Goal: Task Accomplishment & Management: Manage account settings

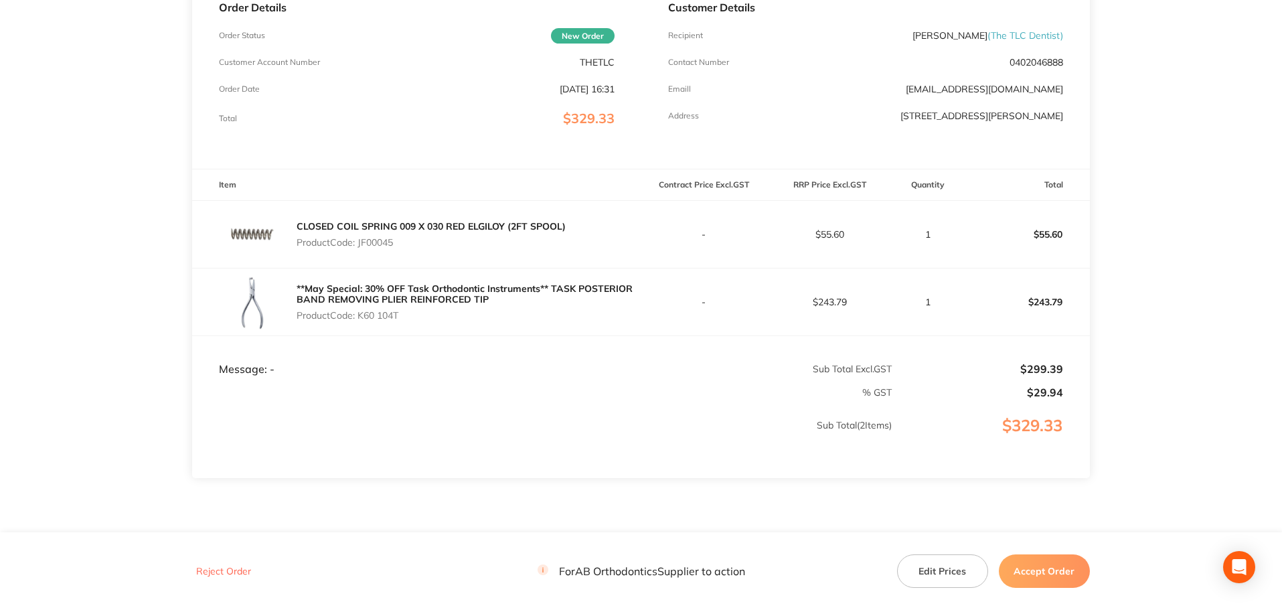
scroll to position [267, 0]
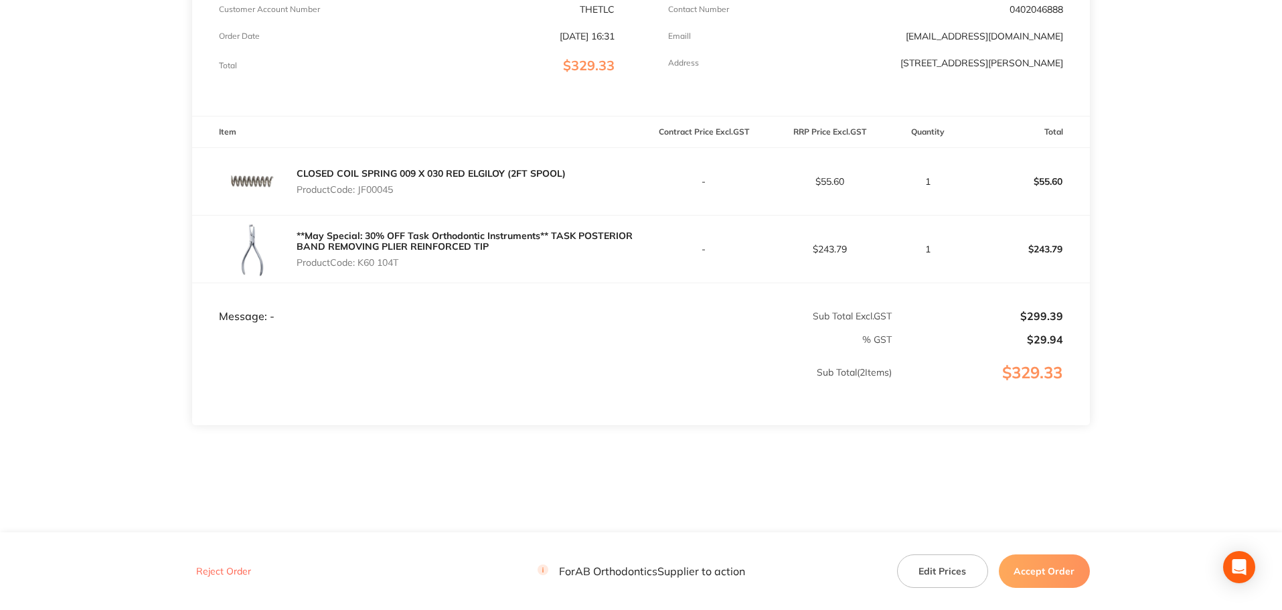
click at [1041, 583] on button "Accept Order" at bounding box center [1044, 570] width 91 height 33
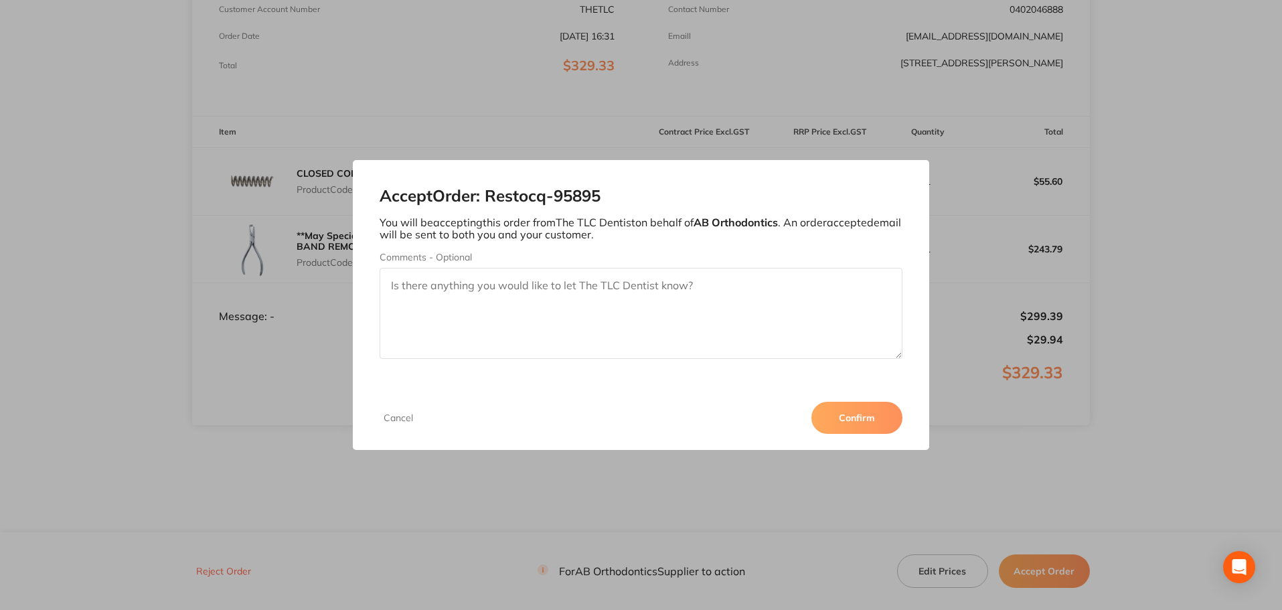
click at [850, 425] on button "Confirm" at bounding box center [857, 418] width 91 height 32
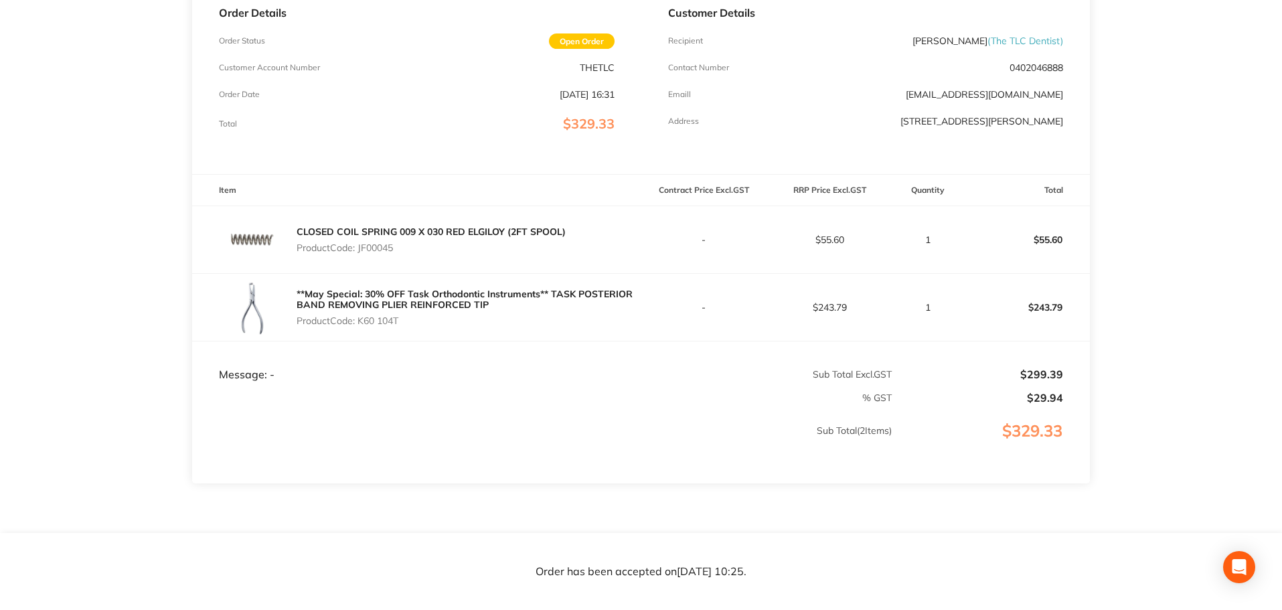
scroll to position [65, 0]
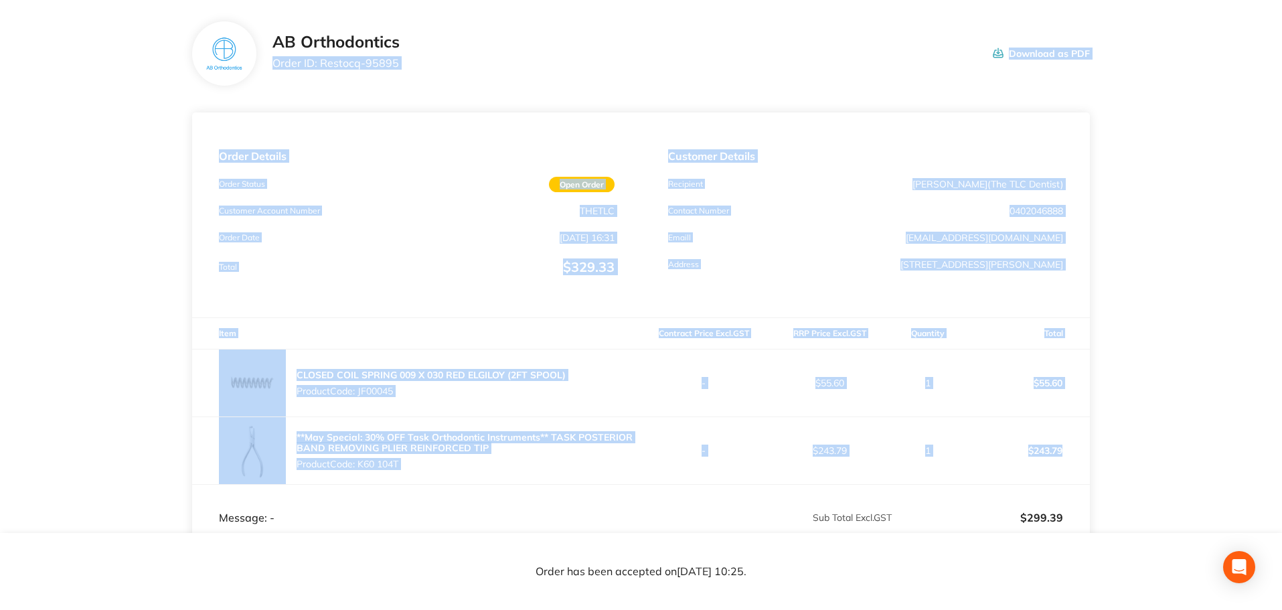
drag, startPoint x: 1076, startPoint y: 452, endPoint x: 274, endPoint y: 64, distance: 891.4
click at [274, 64] on section "AB Orthodontics Order ID: Restocq- 95895 Download as PDF Order Details Order St…" at bounding box center [641, 364] width 898 height 739
copy section "Order ID: Restocq- 95895 Download as PDF Order Details Order Status Open Order …"
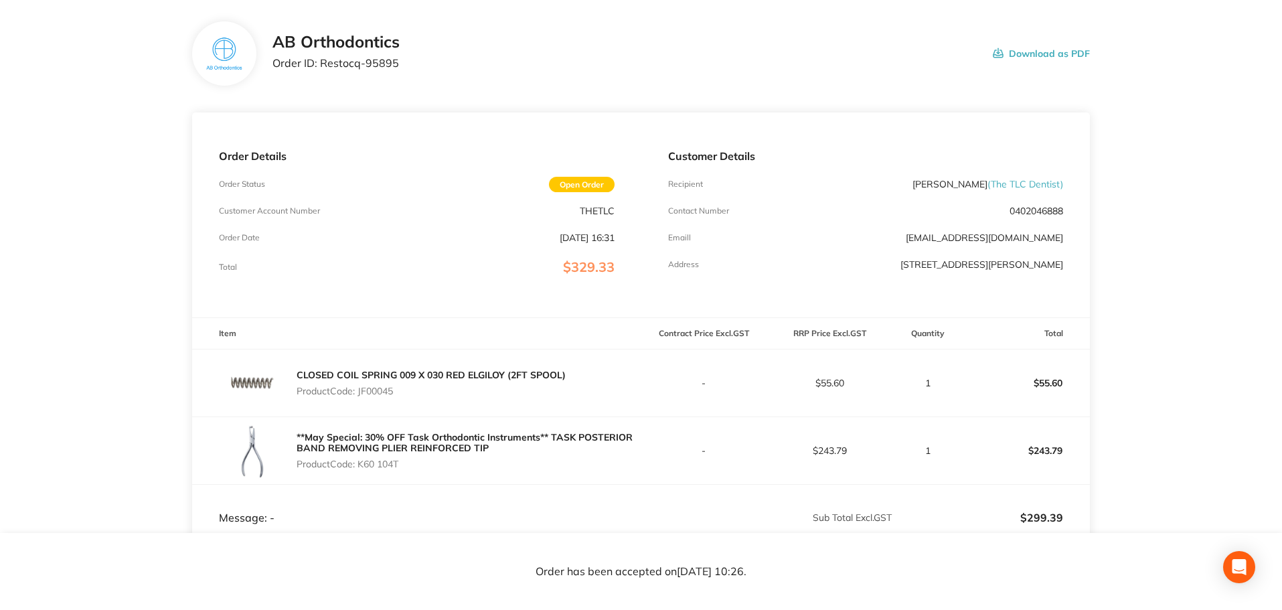
click at [1132, 329] on main "AB Orthodontics Order ID: Restocq- 95895 Download as PDF Order Details Order St…" at bounding box center [641, 364] width 1282 height 739
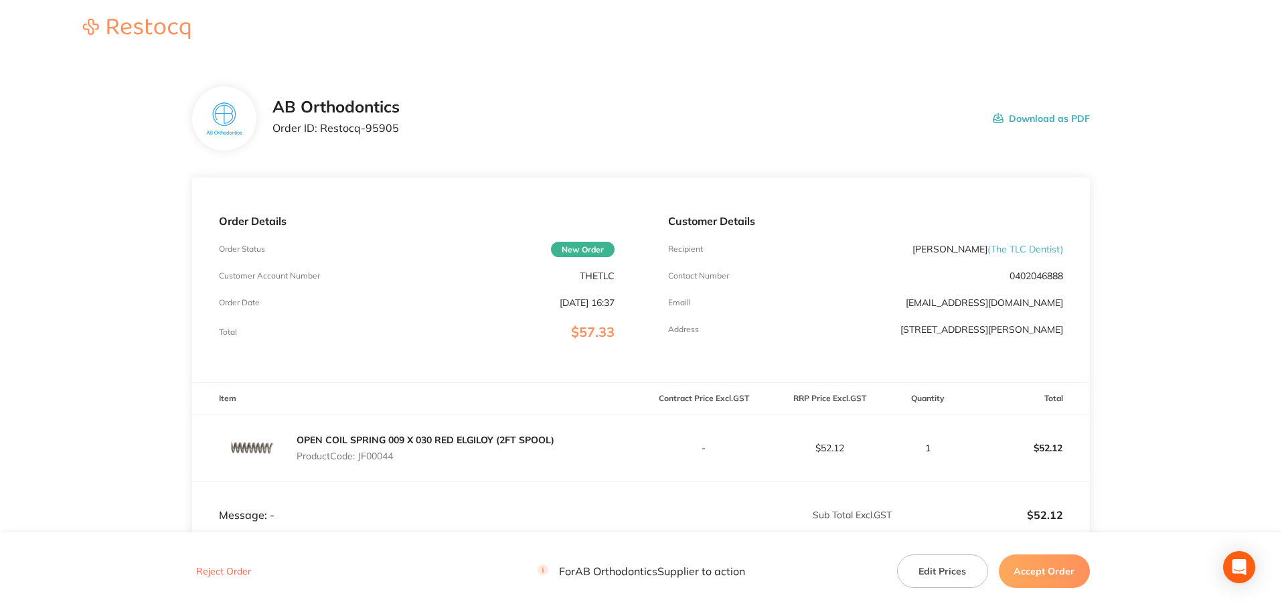
scroll to position [134, 0]
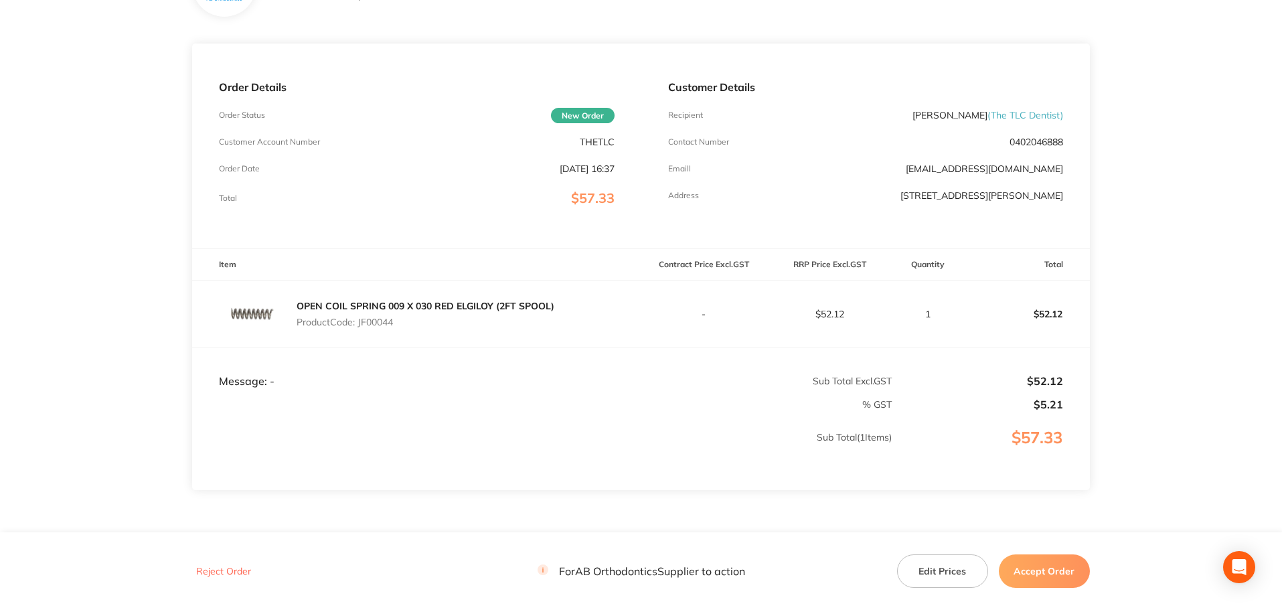
click at [1031, 578] on button "Accept Order" at bounding box center [1044, 570] width 91 height 33
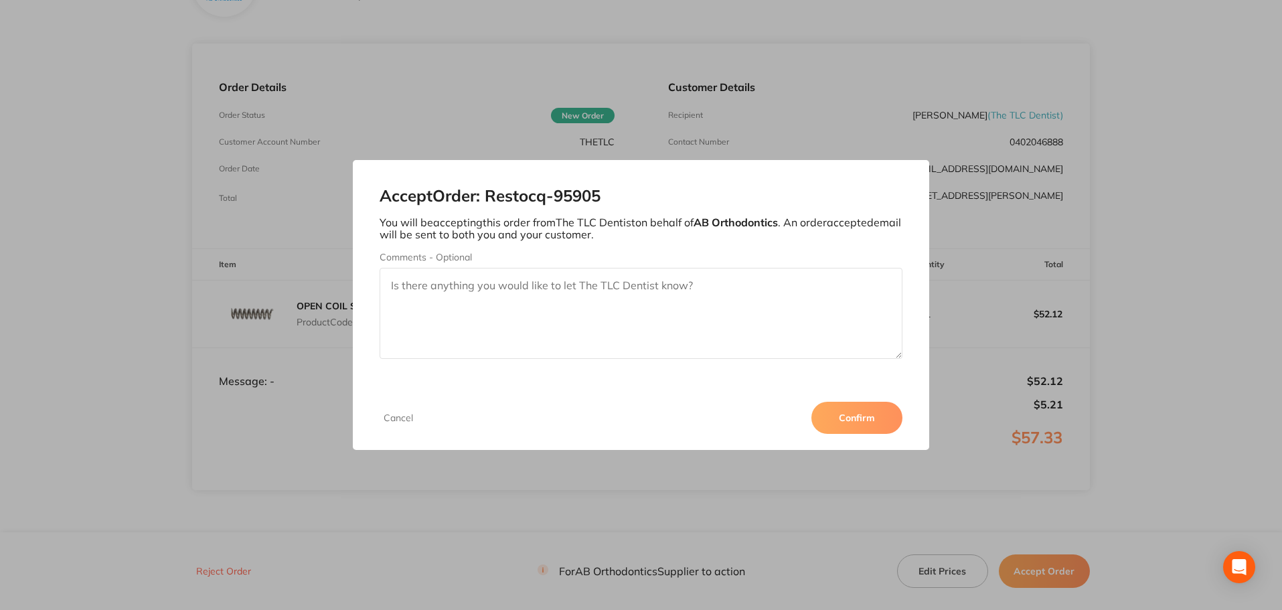
click at [867, 415] on button "Confirm" at bounding box center [857, 418] width 91 height 32
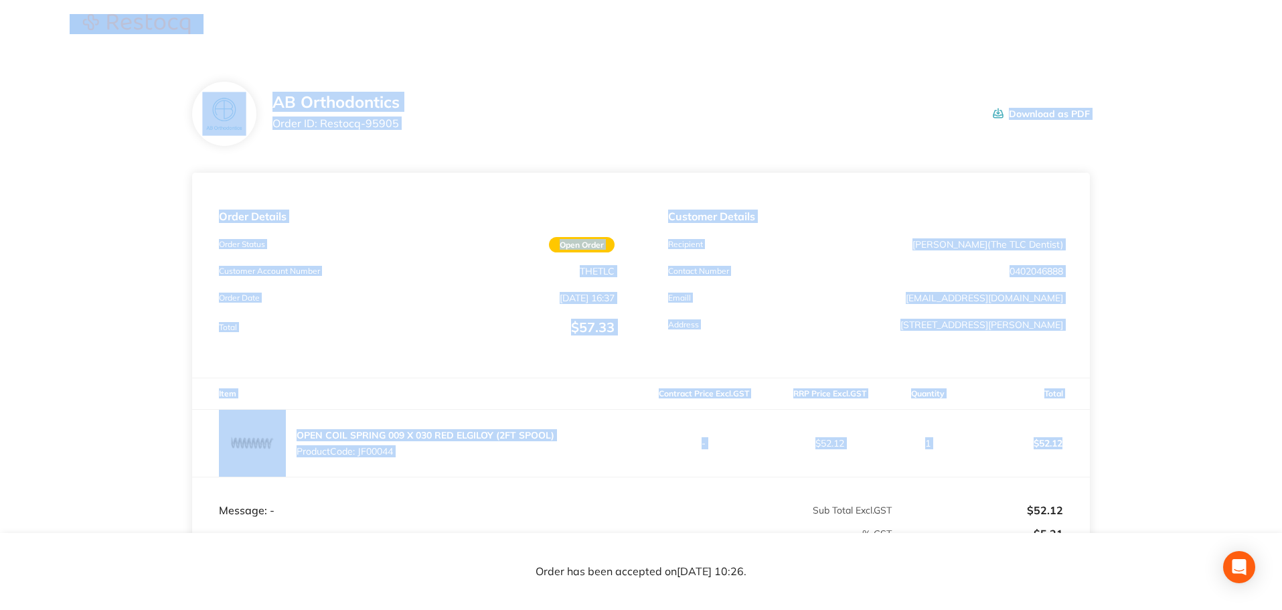
scroll to position [0, 0]
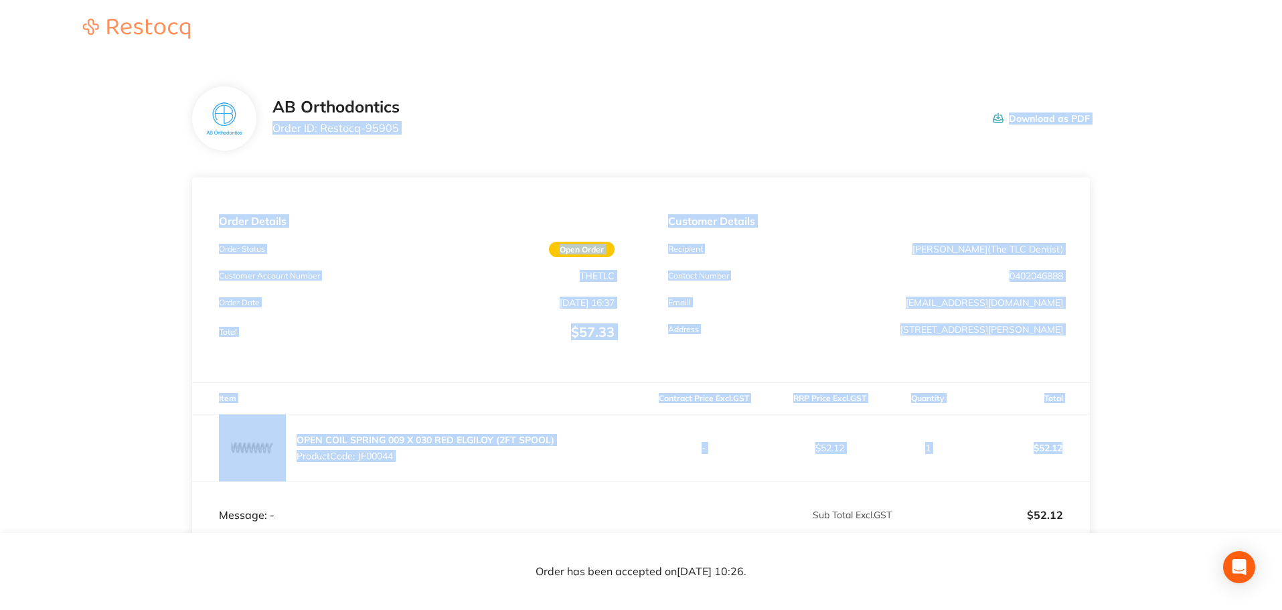
drag, startPoint x: 1082, startPoint y: 321, endPoint x: 273, endPoint y: 133, distance: 830.6
click at [273, 133] on section "AB Orthodontics Order ID: Restocq- 95905 Download as PDF Order Details Order St…" at bounding box center [641, 396] width 898 height 672
copy section "Order ID: Restocq- 95905 Download as PDF Order Details Order Status Open Order …"
click at [809, 64] on section "AB Orthodontics Order ID: Restocq- 95905 Download as PDF Order Details Order St…" at bounding box center [641, 396] width 898 height 672
